Goal: Check status

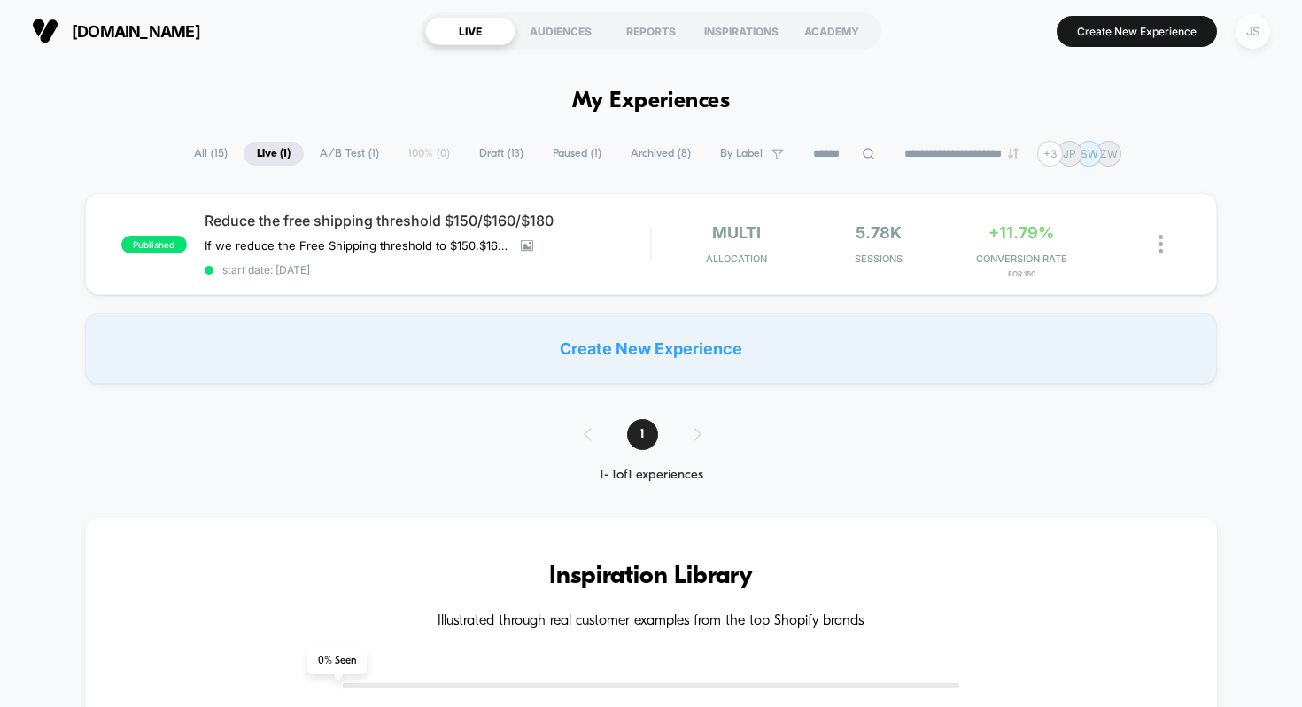
click at [1237, 30] on div "JS" at bounding box center [1253, 31] width 35 height 35
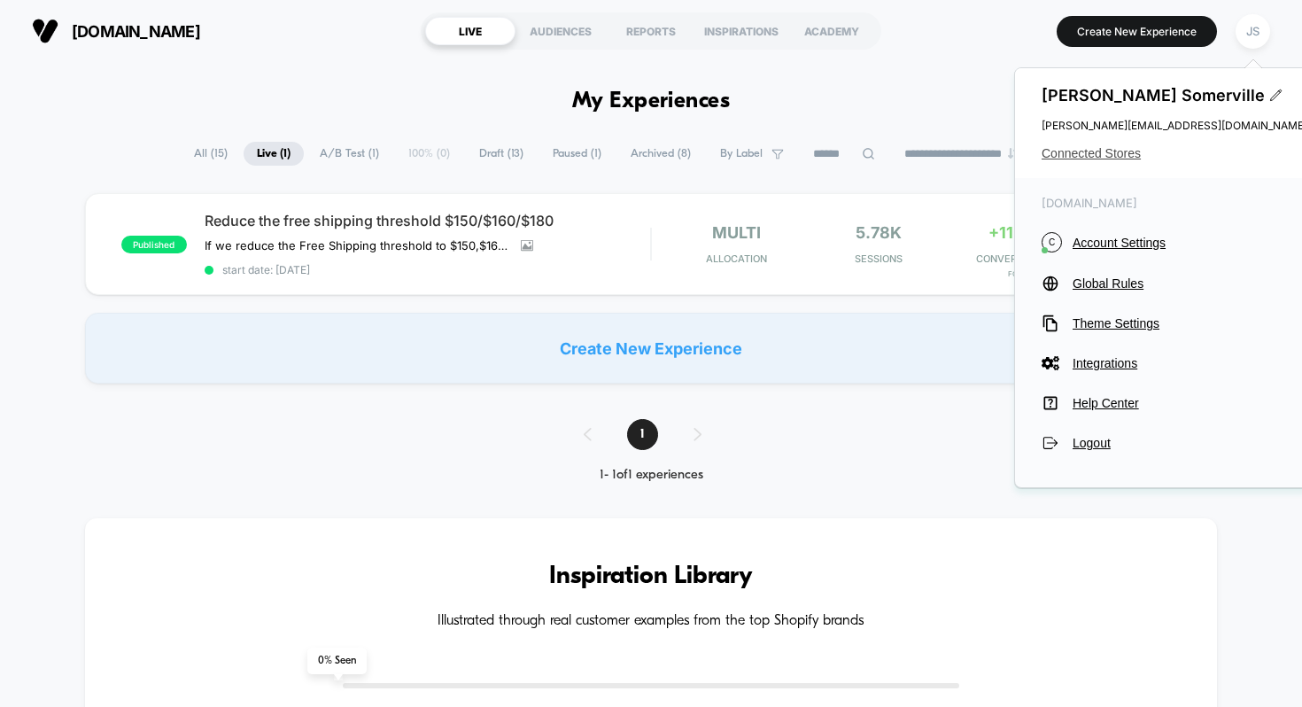
click at [1111, 149] on span "Connected Stores" at bounding box center [1175, 153] width 266 height 14
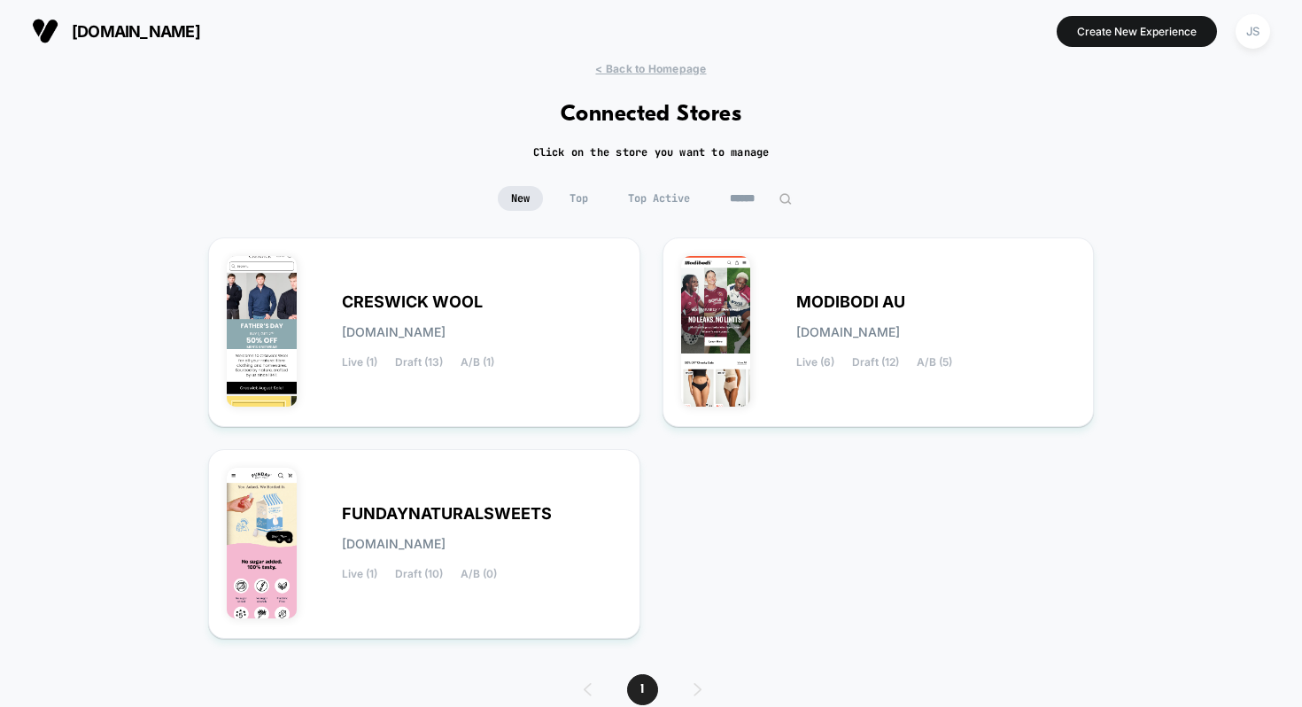
click at [1111, 149] on div "< Back to Homepage Connected Stores Click on the store you want to manage New T…" at bounding box center [651, 413] width 1302 height 703
click at [1110, 145] on div "< Back to Homepage Connected Stores Click on the store you want to manage New T…" at bounding box center [651, 413] width 1302 height 703
click at [894, 284] on div "MODIBODI AU [DOMAIN_NAME] Live (6) Draft (12) A/B (5)" at bounding box center [878, 332] width 395 height 152
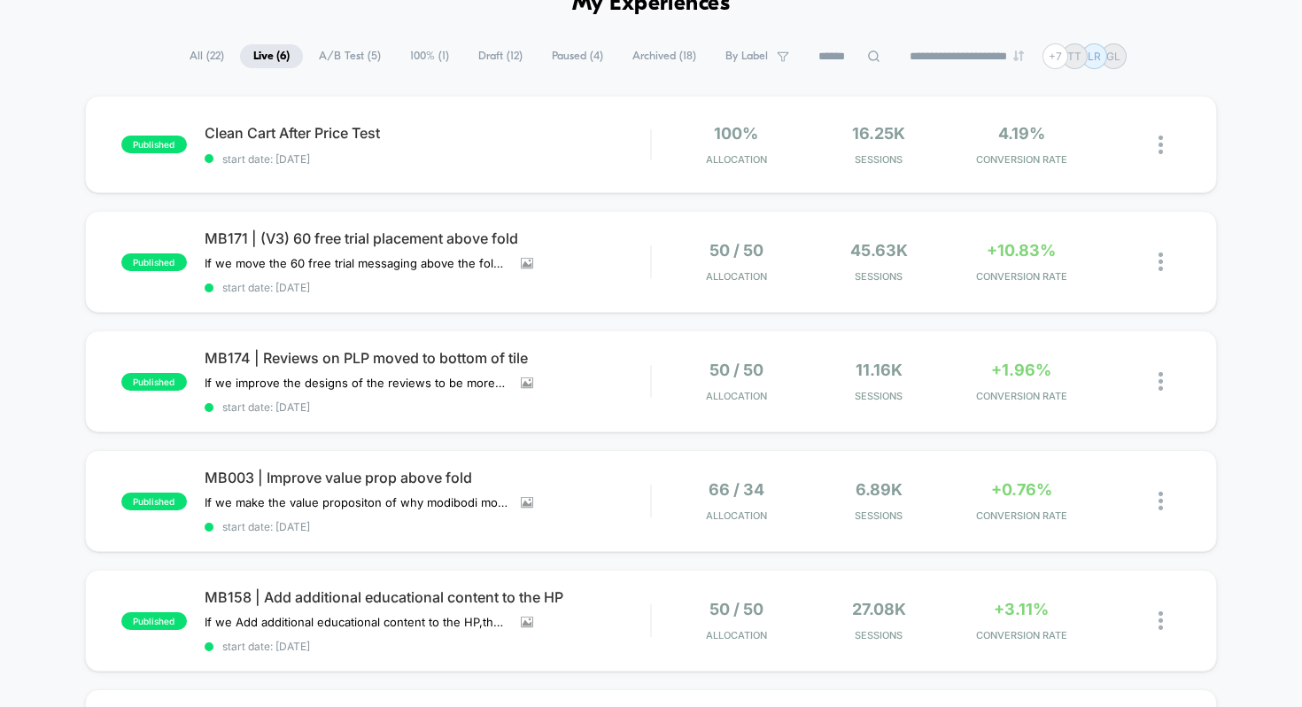
scroll to position [105, 0]
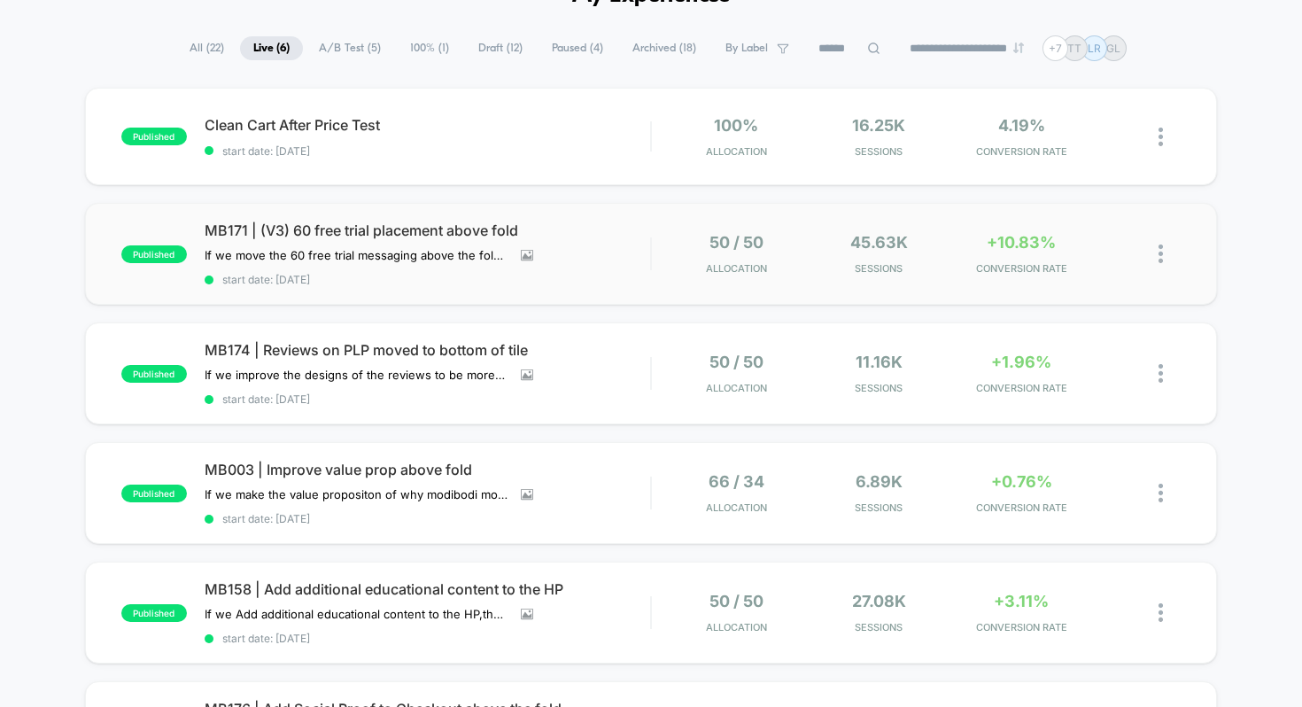
click at [564, 217] on div "published MB171 | (V3) 60 free trial placement above fold If we move the 60 fre…" at bounding box center [651, 254] width 1133 height 102
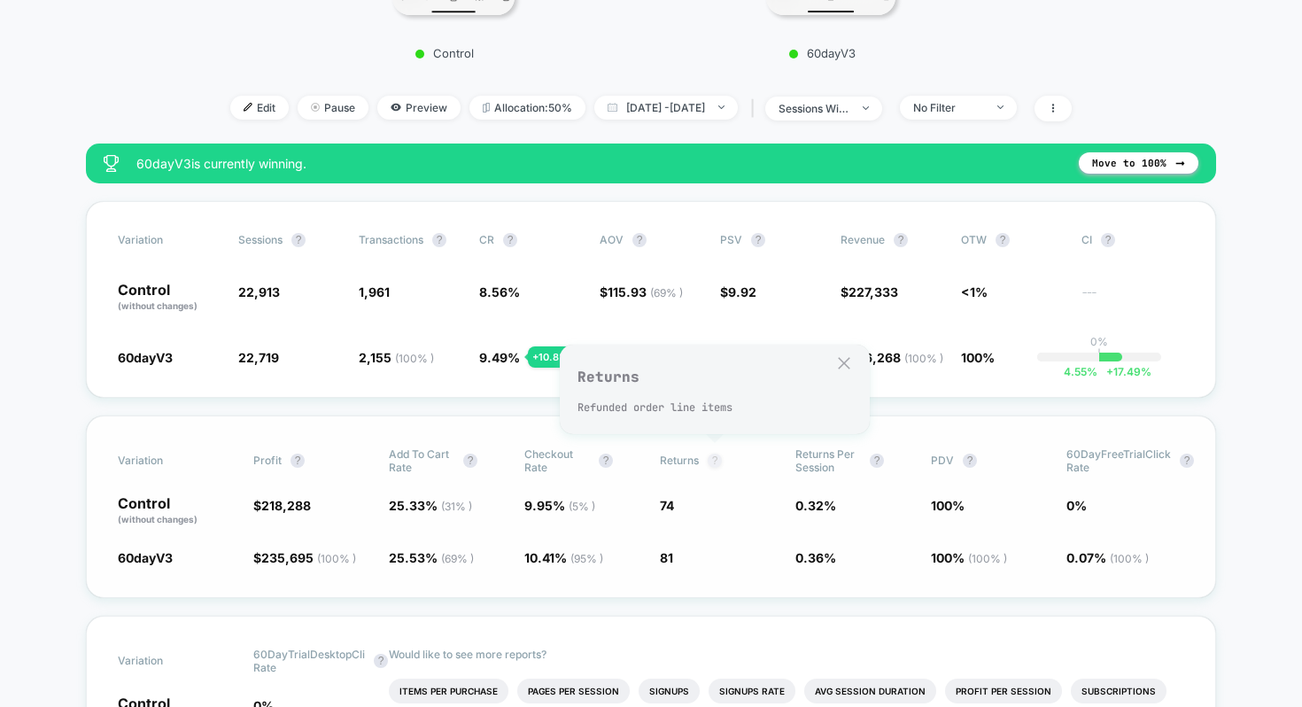
scroll to position [553, 0]
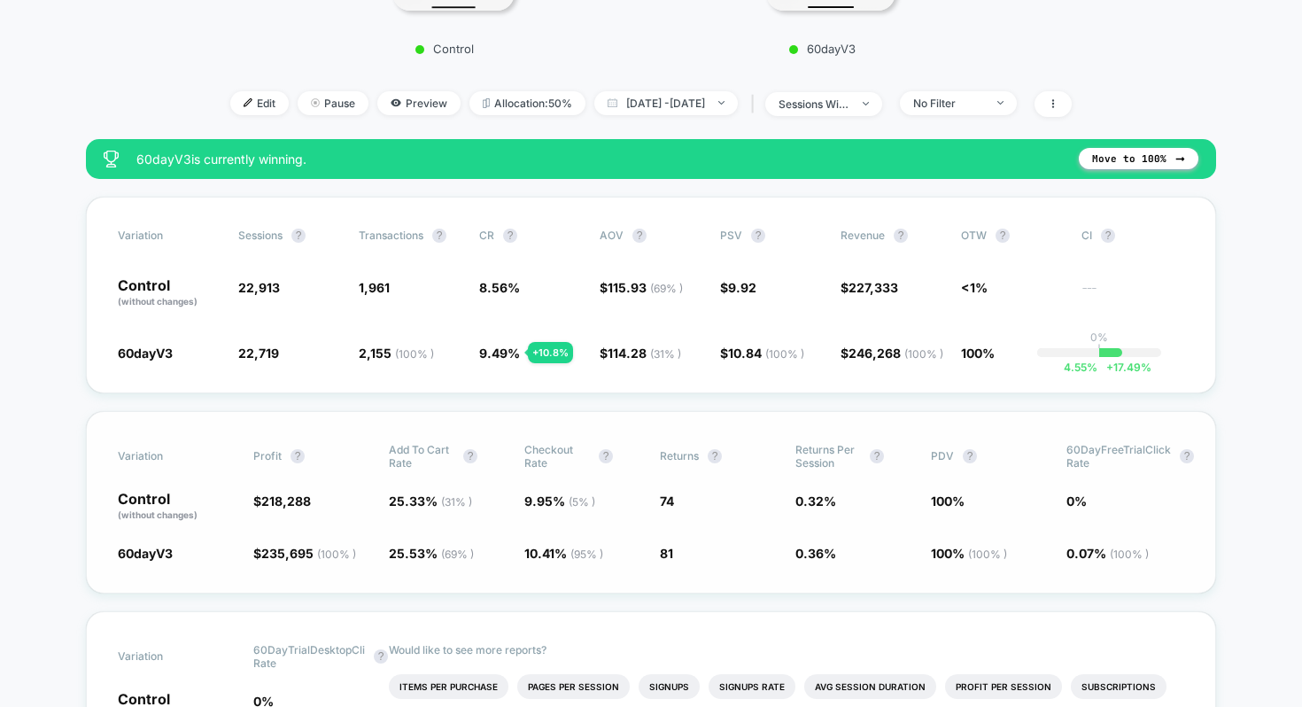
click at [876, 494] on span "0.32 %" at bounding box center [855, 507] width 118 height 30
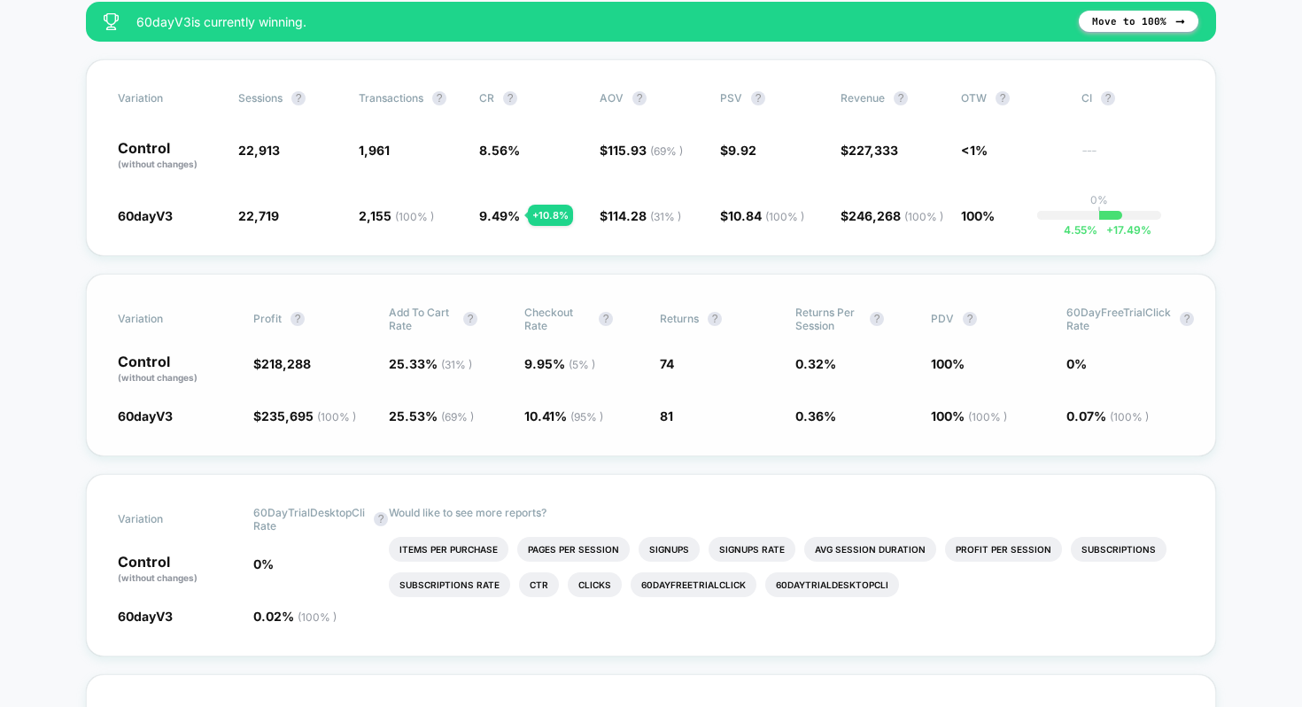
scroll to position [683, 0]
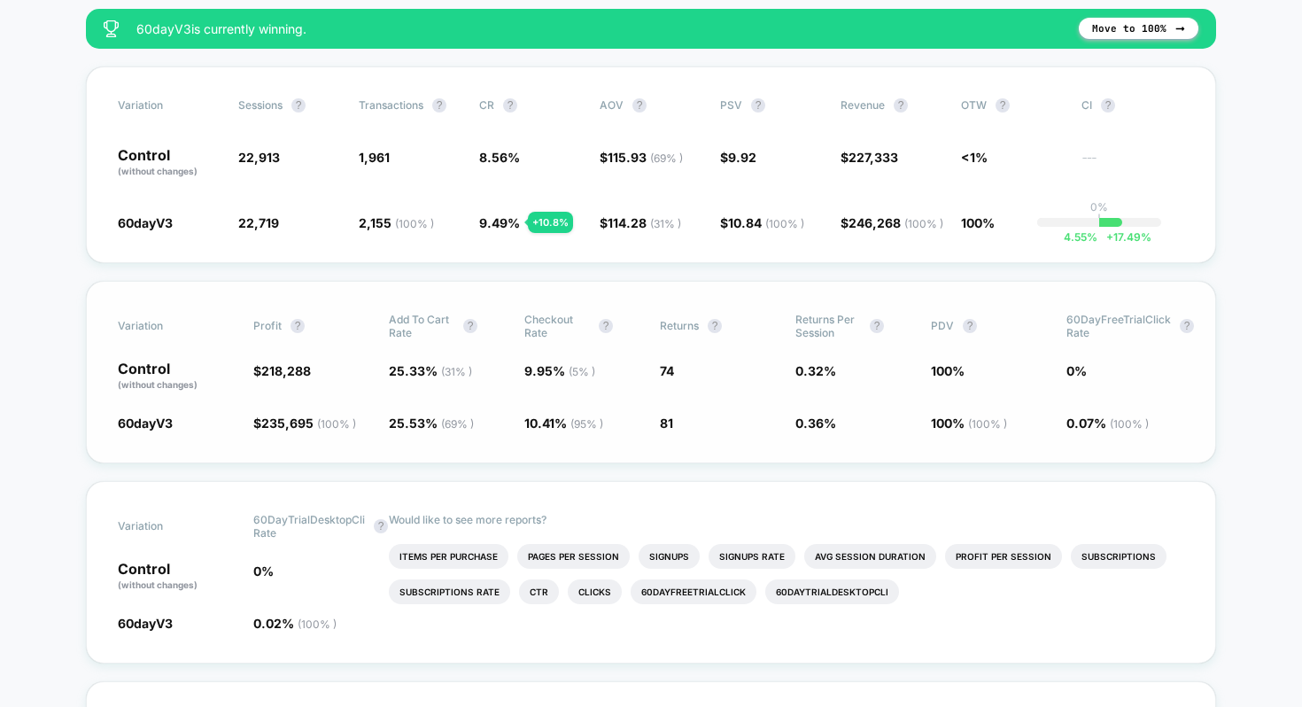
click at [1108, 419] on span "0.07 % ( 100 % )" at bounding box center [1108, 423] width 82 height 15
click at [1096, 417] on span "0.07 % ( 100 % )" at bounding box center [1108, 423] width 82 height 15
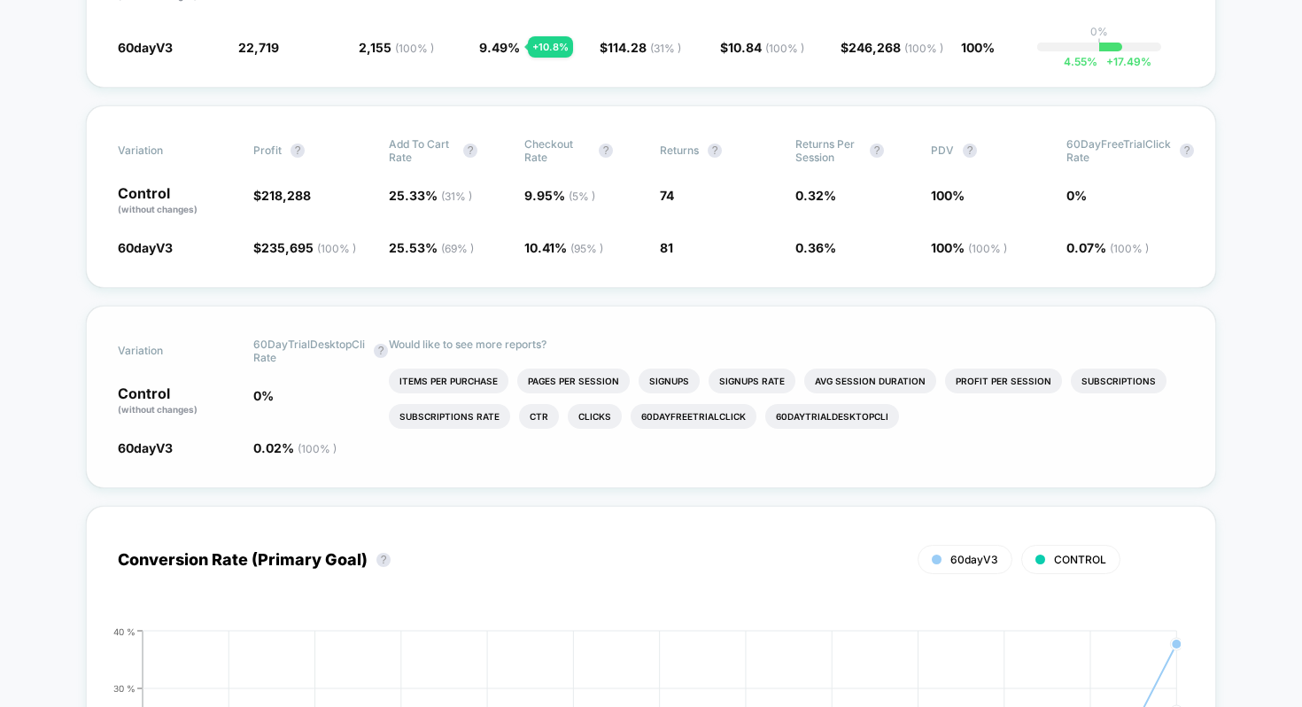
scroll to position [846, 0]
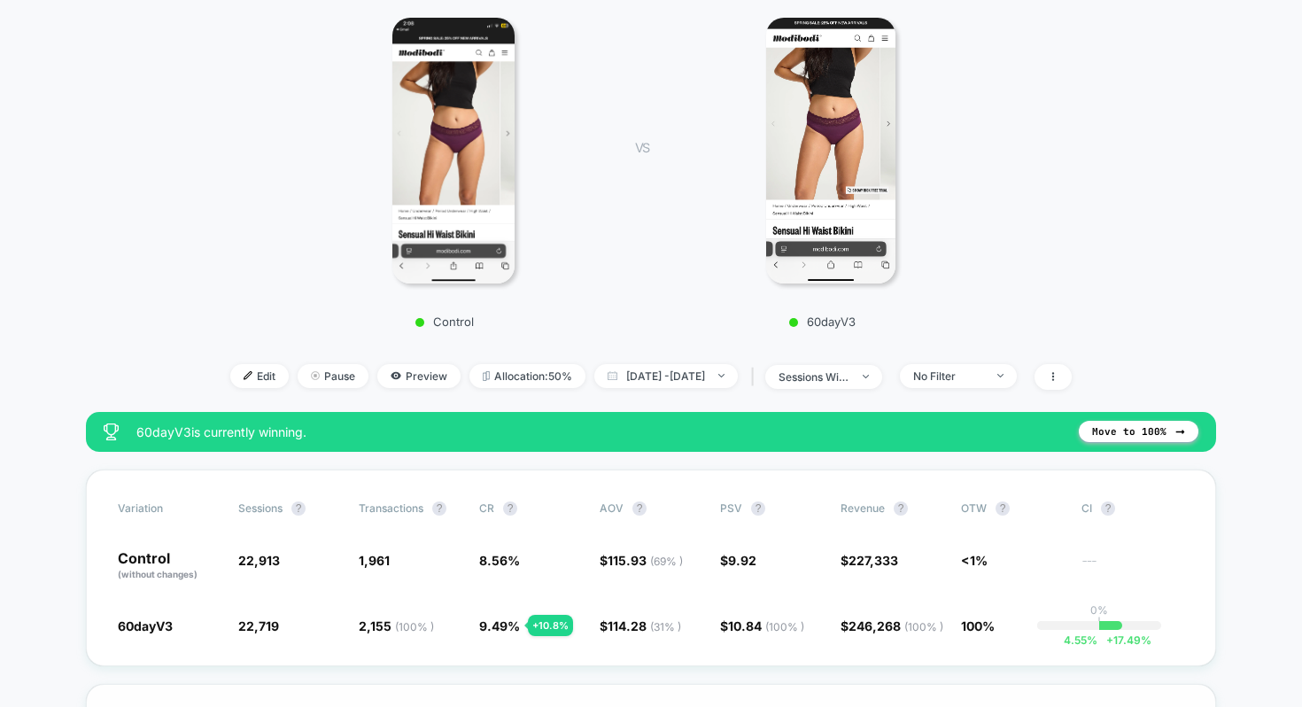
scroll to position [283, 0]
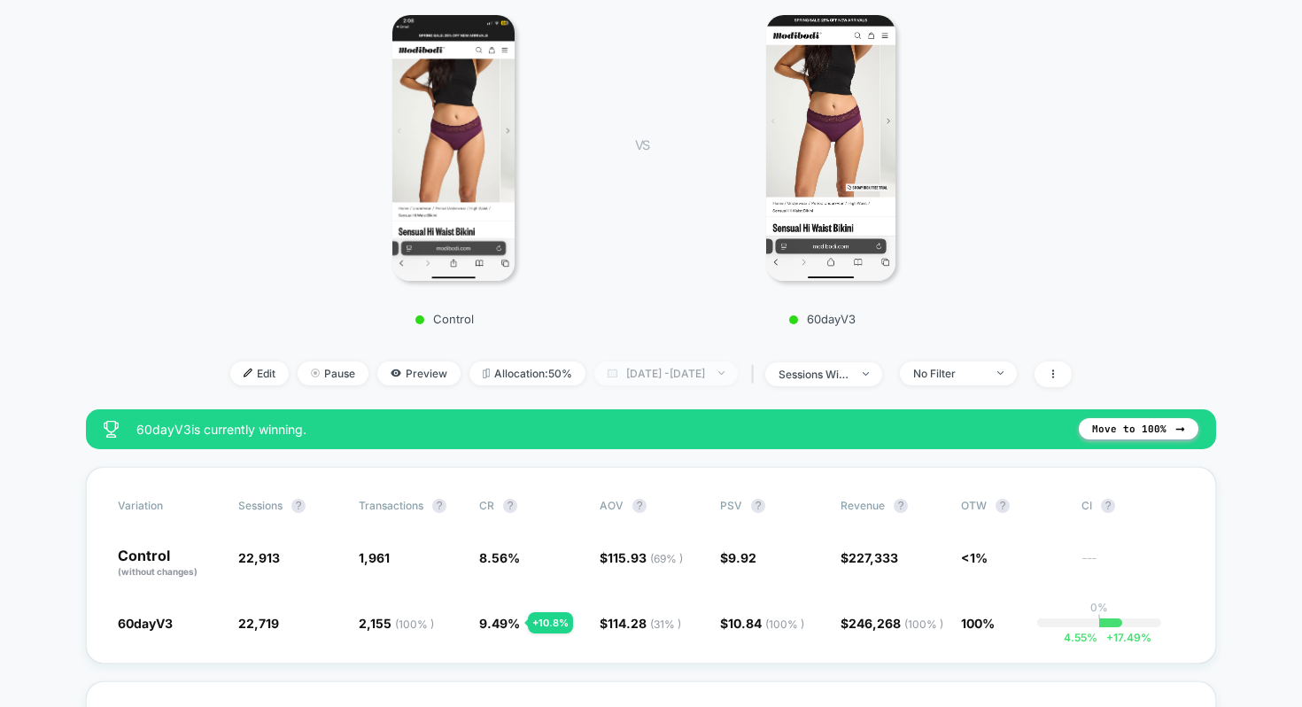
click at [685, 380] on span "[DATE] - [DATE]" at bounding box center [667, 373] width 144 height 24
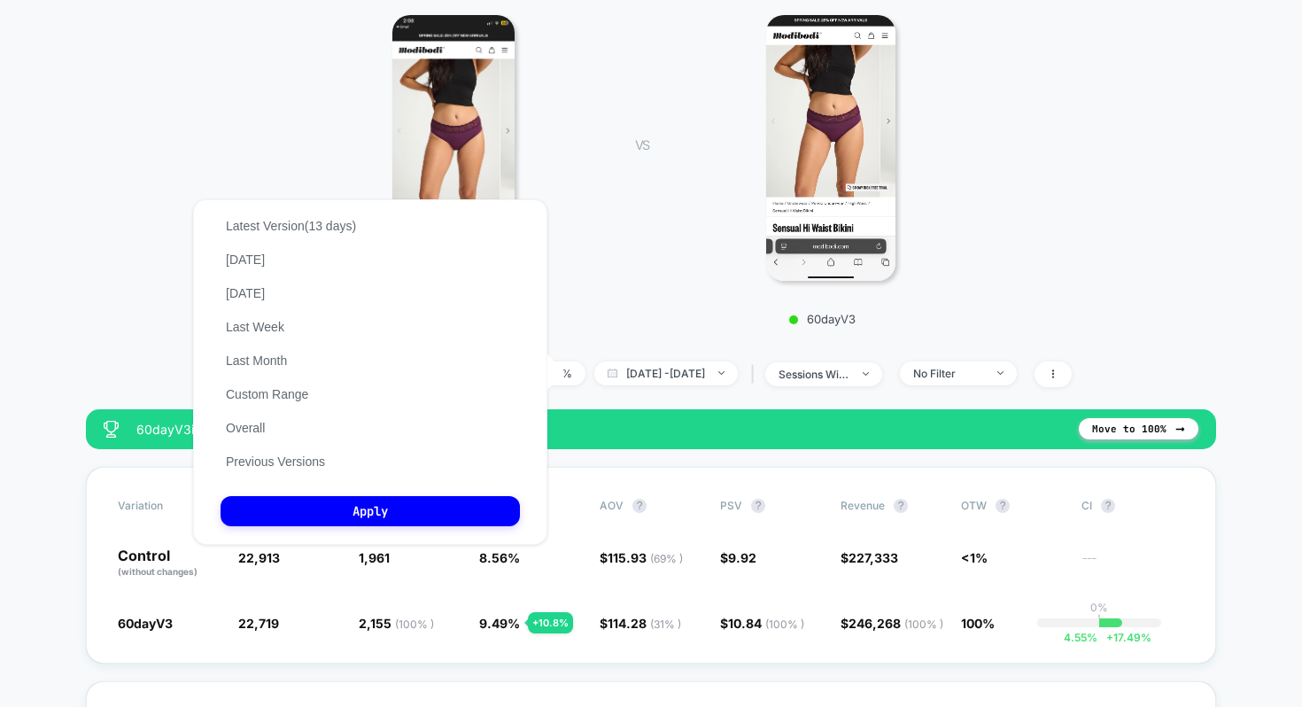
click at [670, 335] on div "< Back to all live experiences MB171 | (V3) 60 free trial placement above fold …" at bounding box center [651, 110] width 999 height 600
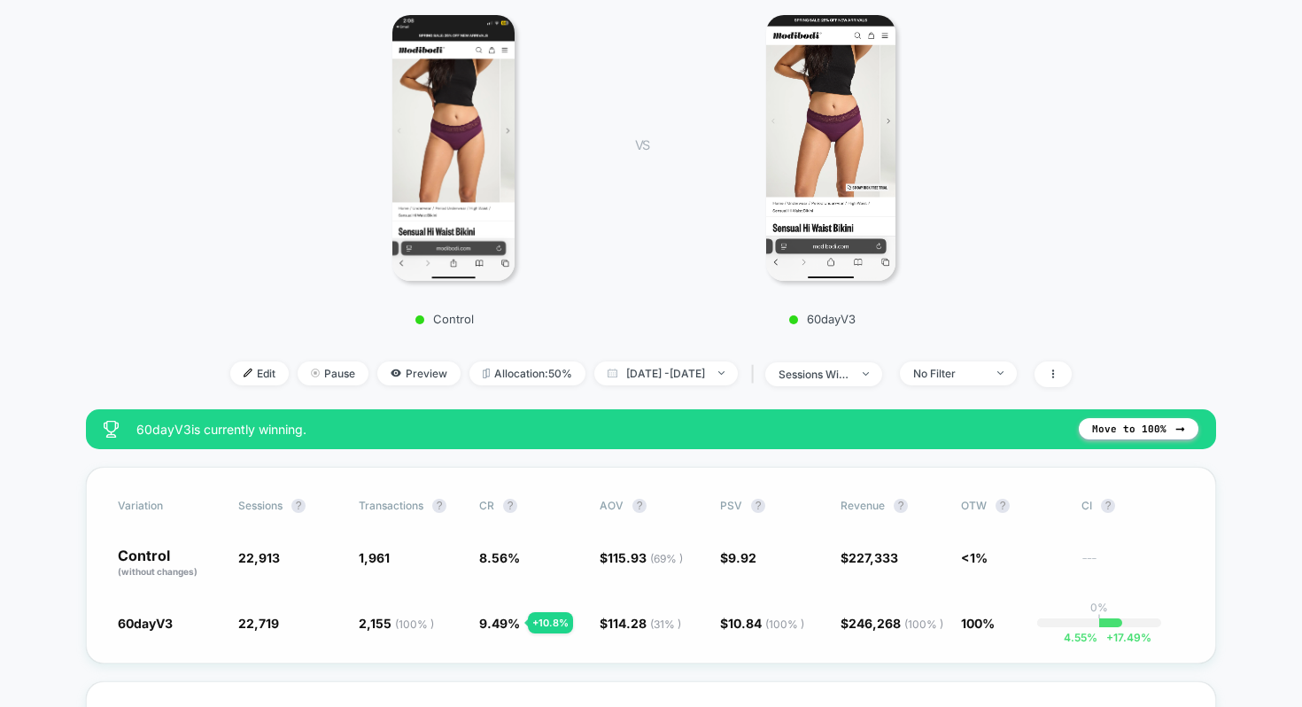
click at [617, 566] on span "$ 115.93 ( 69 % )" at bounding box center [651, 563] width 103 height 30
click at [617, 565] on span "$ 115.93 ( 69 % )" at bounding box center [651, 563] width 103 height 30
click at [617, 553] on span "115.93 ( 69 % )" at bounding box center [645, 557] width 75 height 15
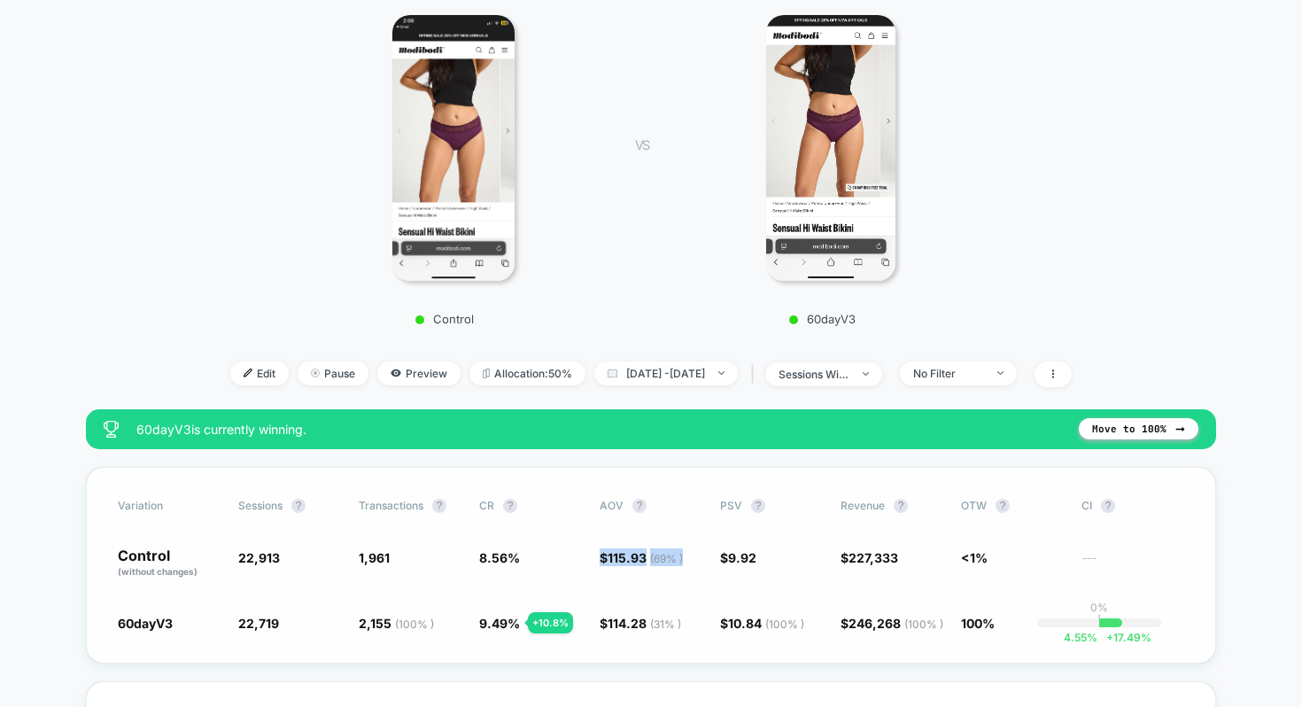
click at [617, 553] on span "115.93 ( 69 % )" at bounding box center [645, 557] width 75 height 15
